Goal: Check status

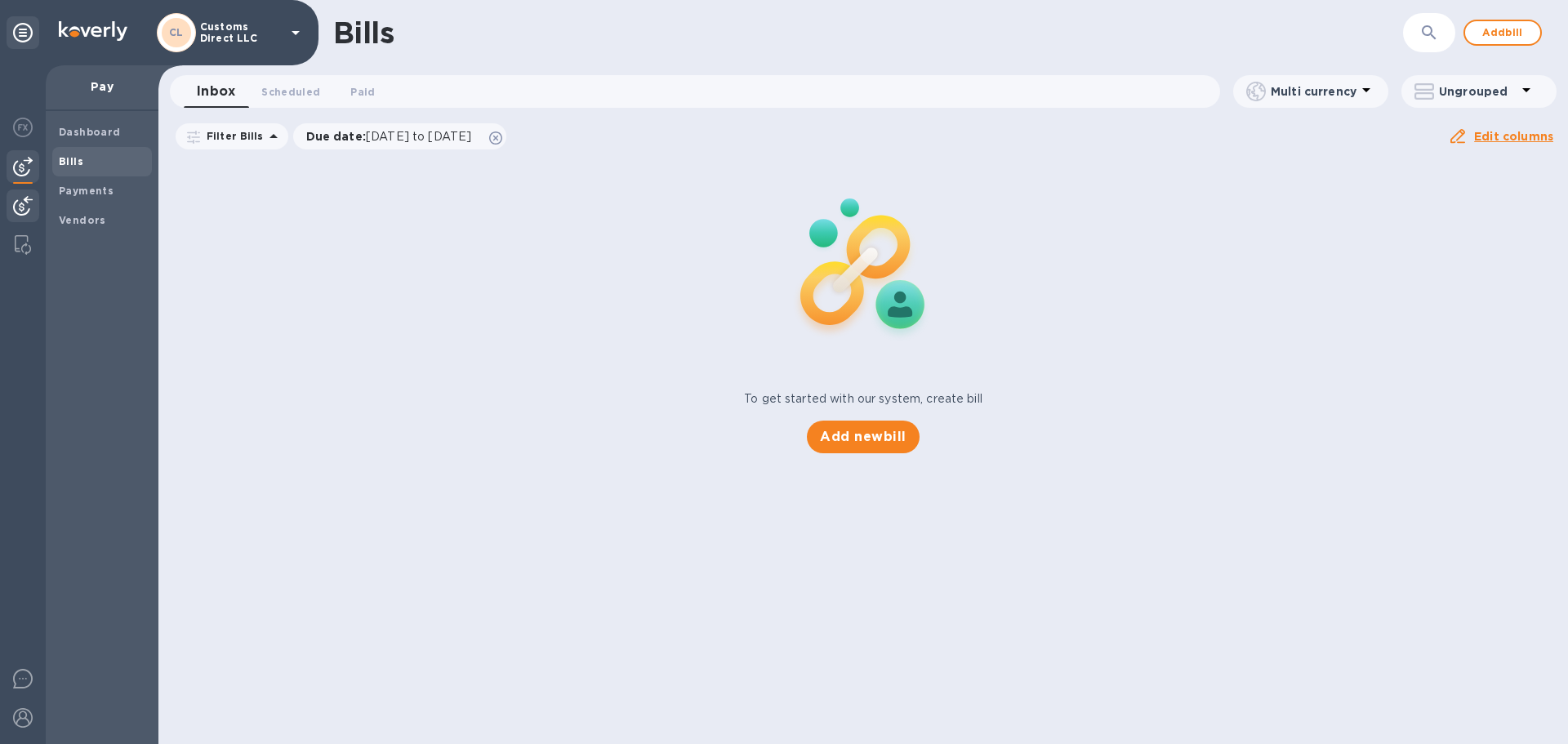
click at [24, 204] on img at bounding box center [23, 206] width 20 height 20
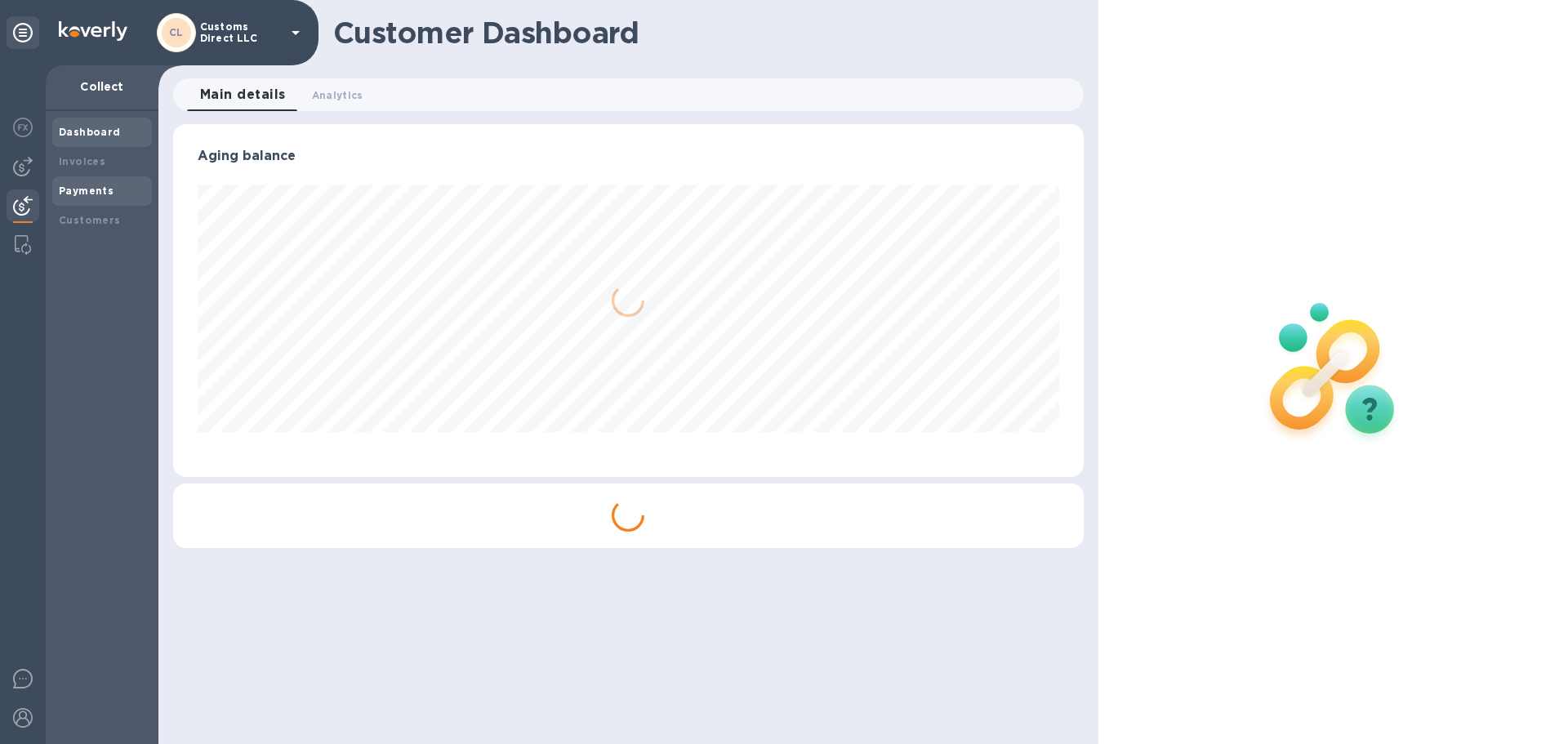
scroll to position [352, 909]
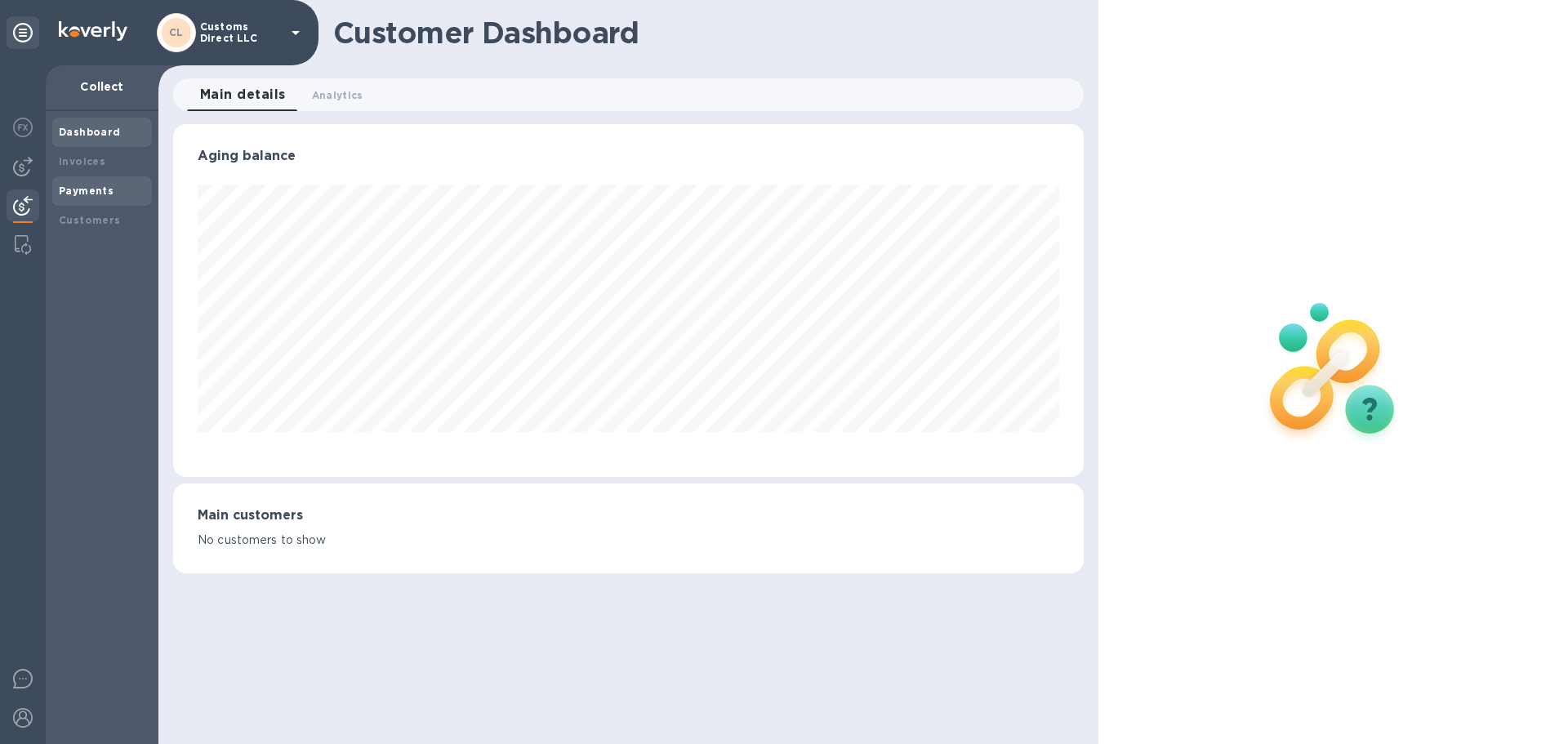
click at [103, 188] on b "Payments" at bounding box center [86, 191] width 54 height 12
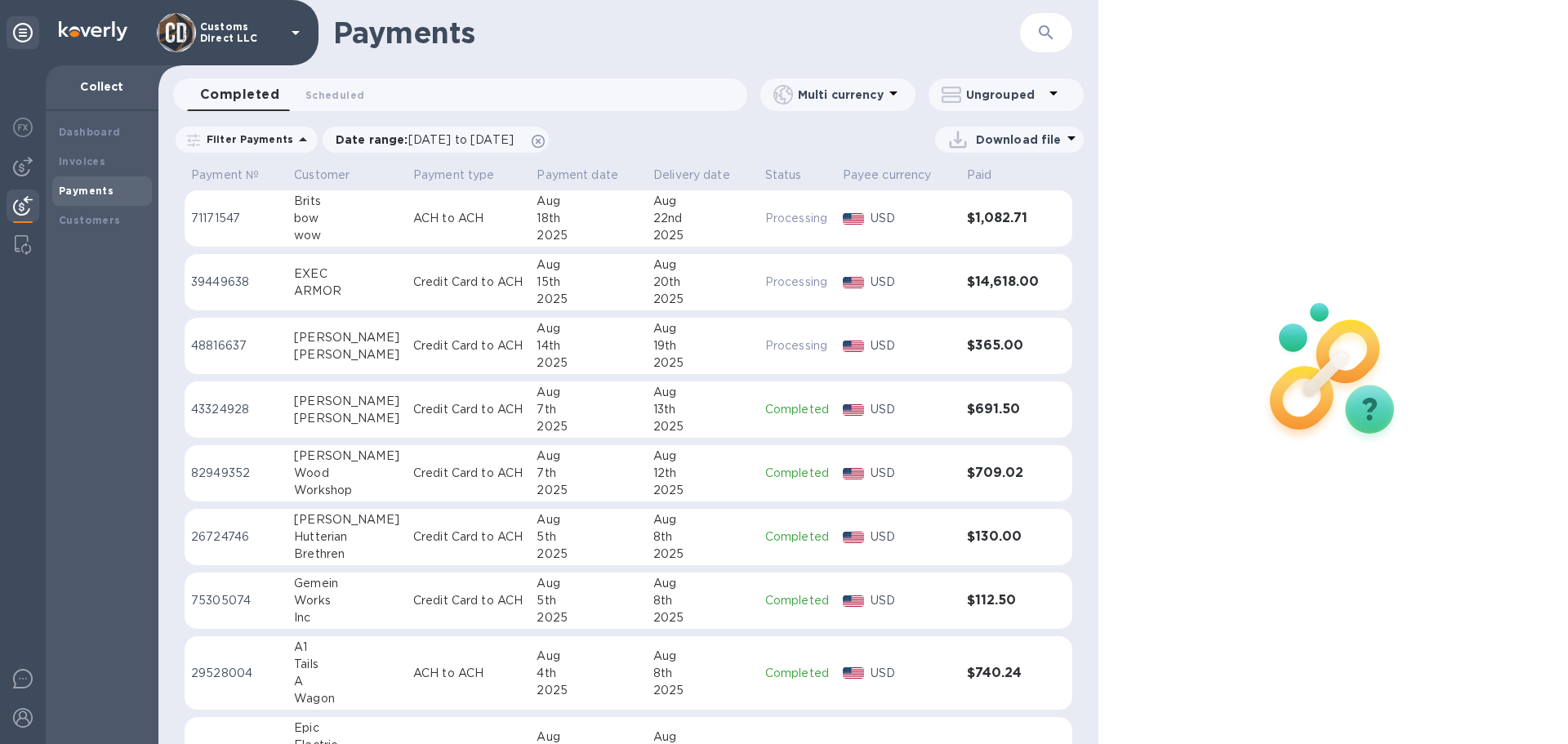
click at [596, 219] on div "18th" at bounding box center [588, 218] width 104 height 17
